Goal: Task Accomplishment & Management: Manage account settings

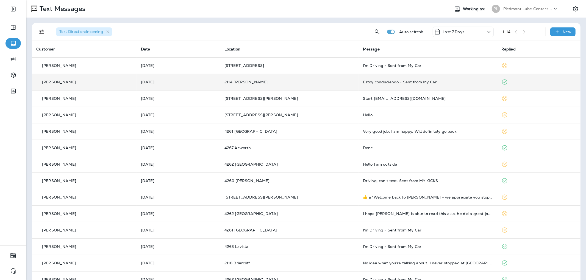
click at [220, 77] on td "Yesterday" at bounding box center [177, 82] width 83 height 16
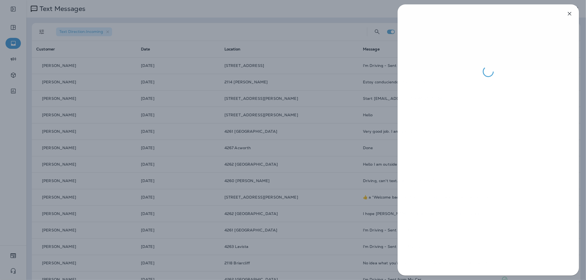
click at [289, 108] on div at bounding box center [293, 140] width 586 height 280
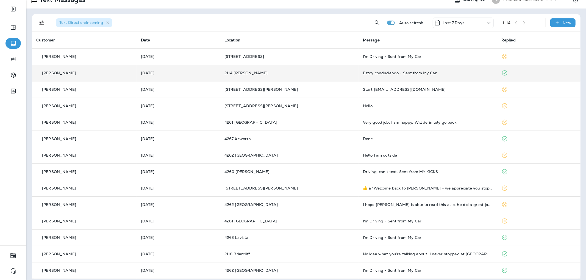
scroll to position [13, 0]
